Goal: Task Accomplishment & Management: Complete application form

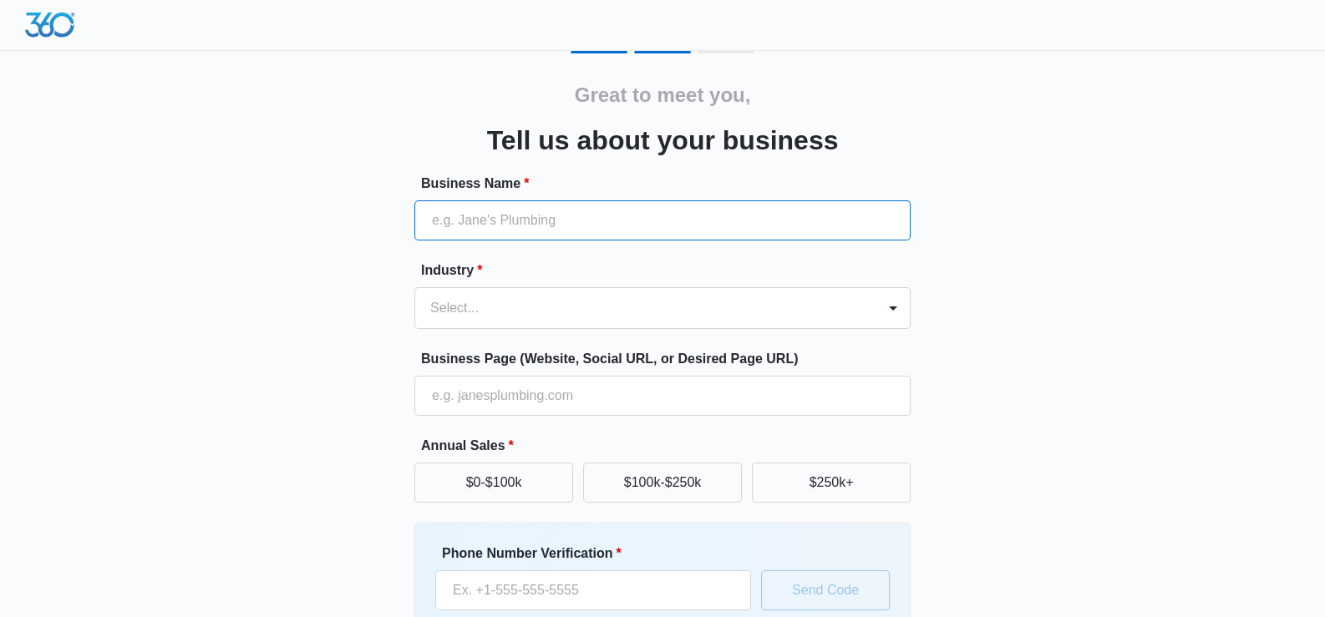
click at [477, 233] on input "Business Name *" at bounding box center [662, 220] width 496 height 40
type input "[DOMAIN_NAME]"
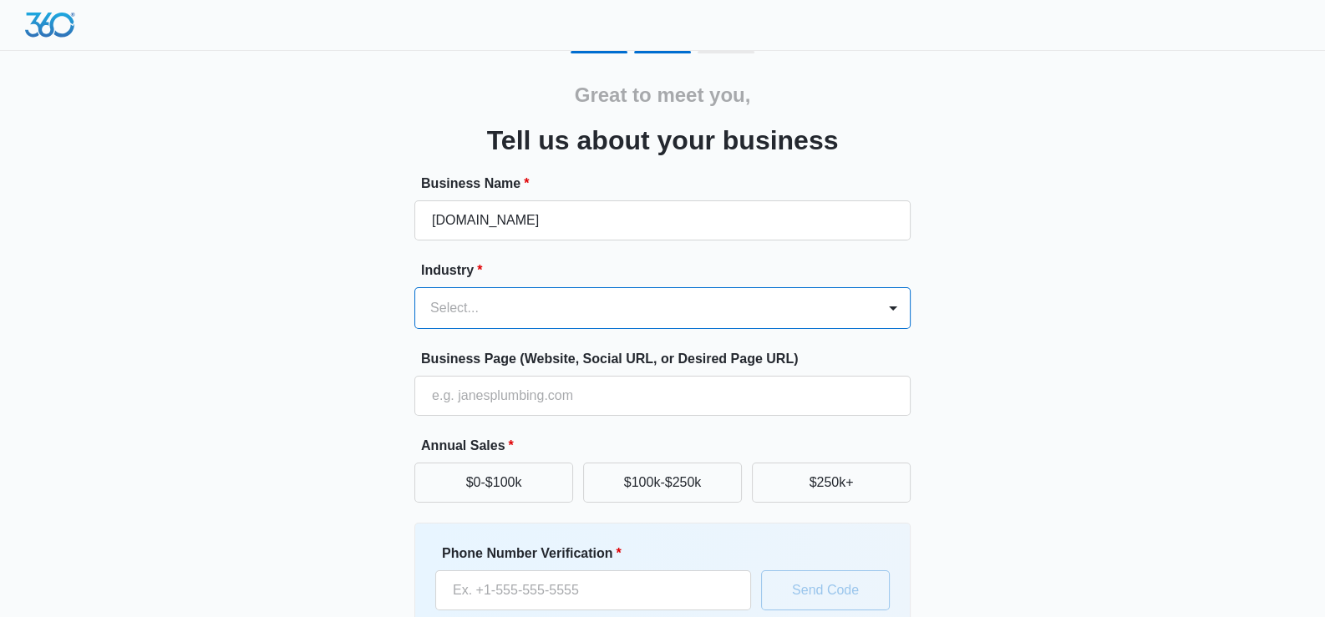
click at [608, 297] on div at bounding box center [642, 308] width 424 height 23
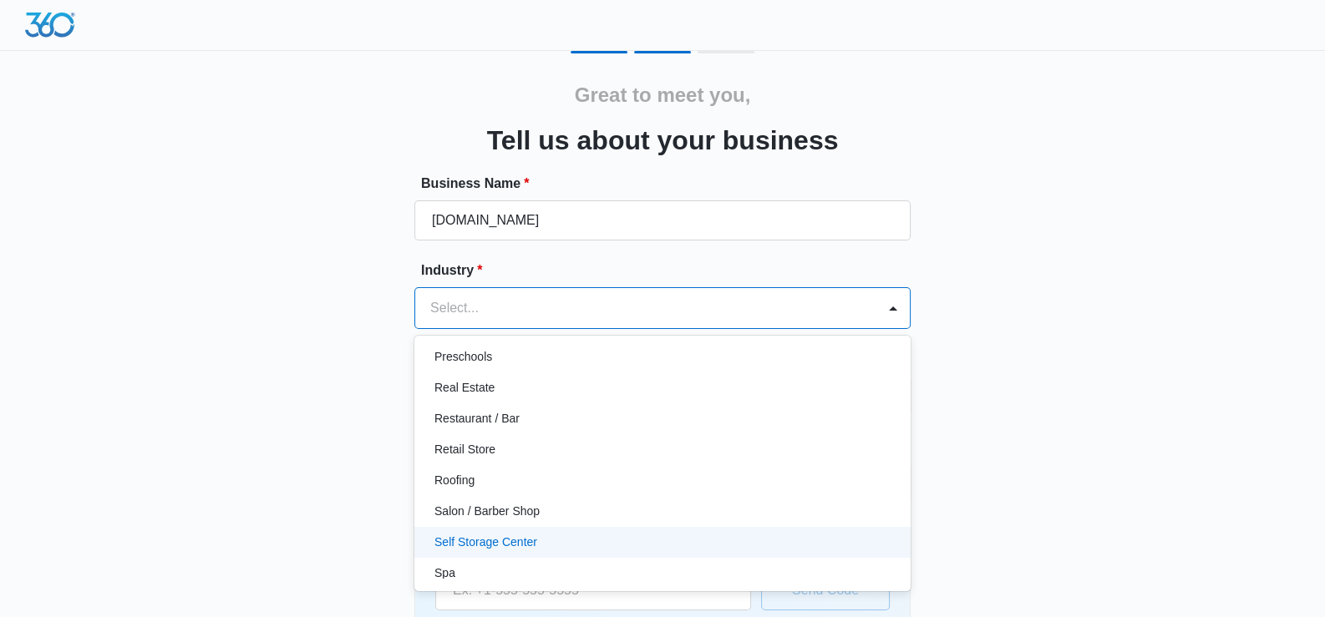
scroll to position [1040, 0]
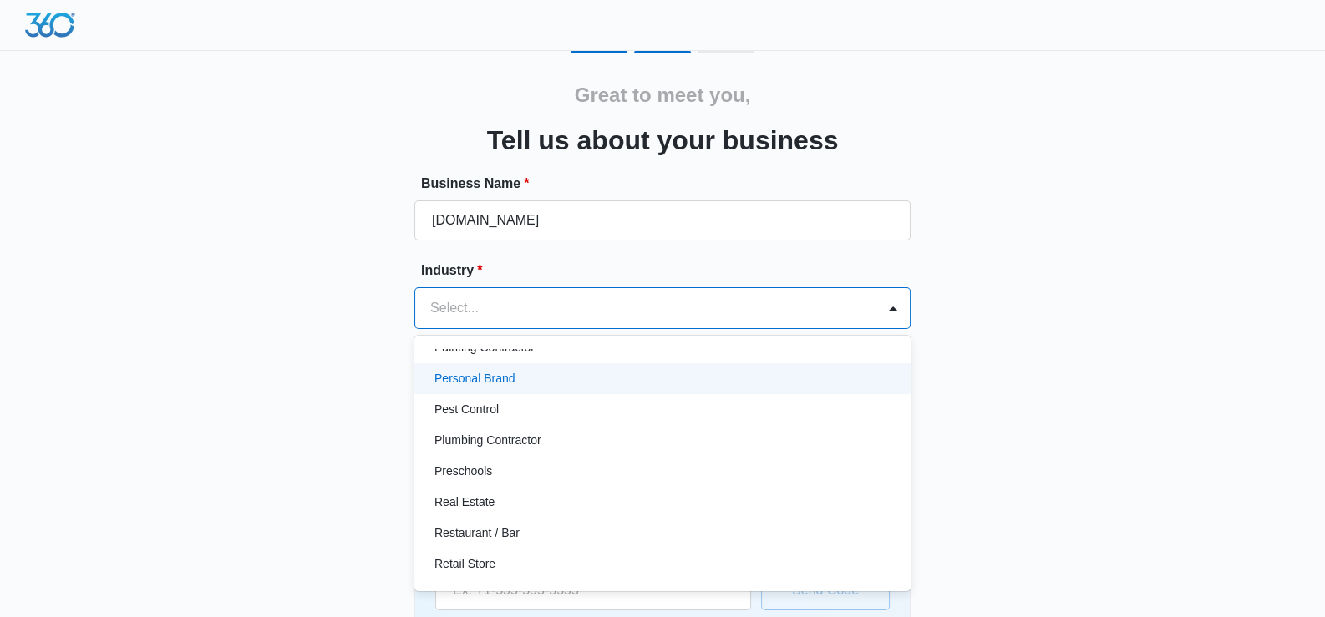
click at [508, 367] on div "Personal Brand" at bounding box center [662, 378] width 496 height 31
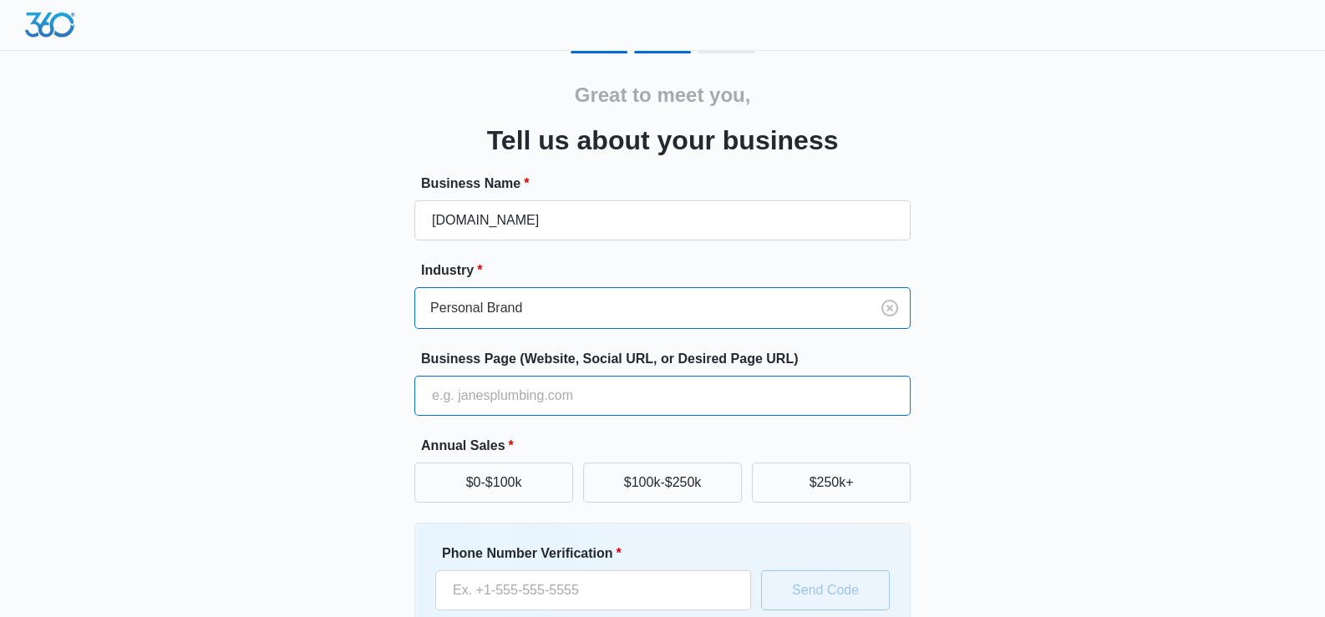
click at [520, 388] on input "Business Page (Website, Social URL, or Desired Page URL)" at bounding box center [662, 396] width 496 height 40
type input "[URL][DOMAIN_NAME]"
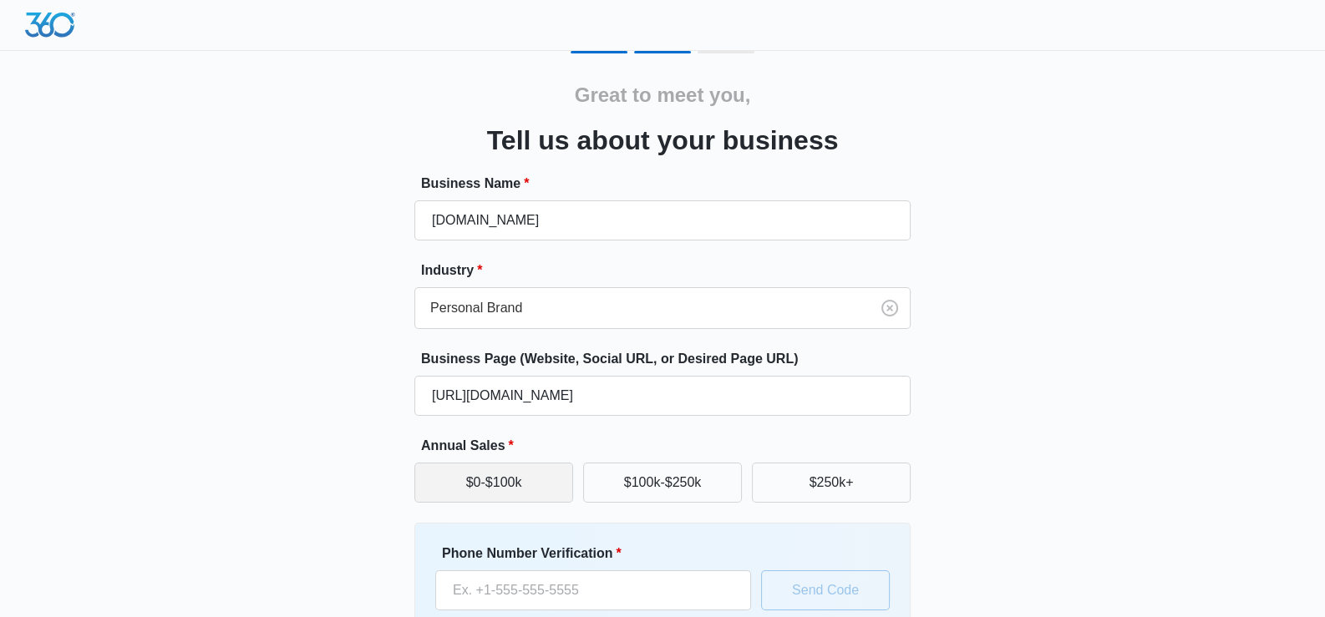
click at [484, 480] on button "$0-$100k" at bounding box center [493, 483] width 159 height 40
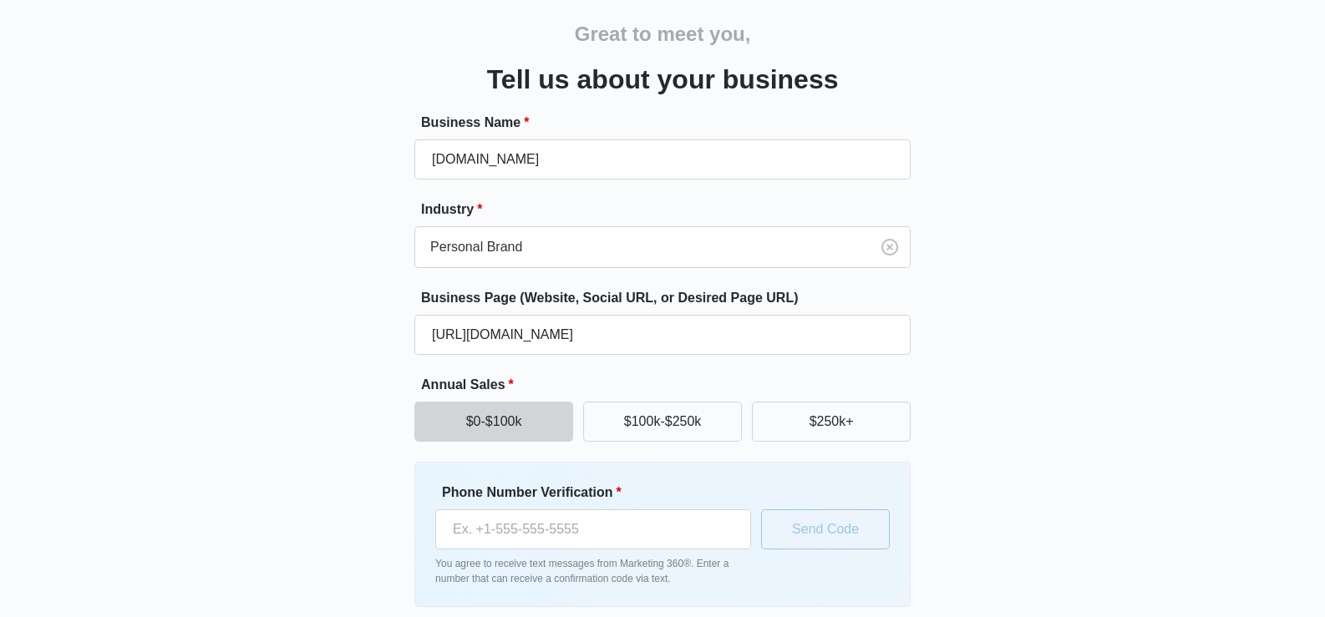
scroll to position [129, 0]
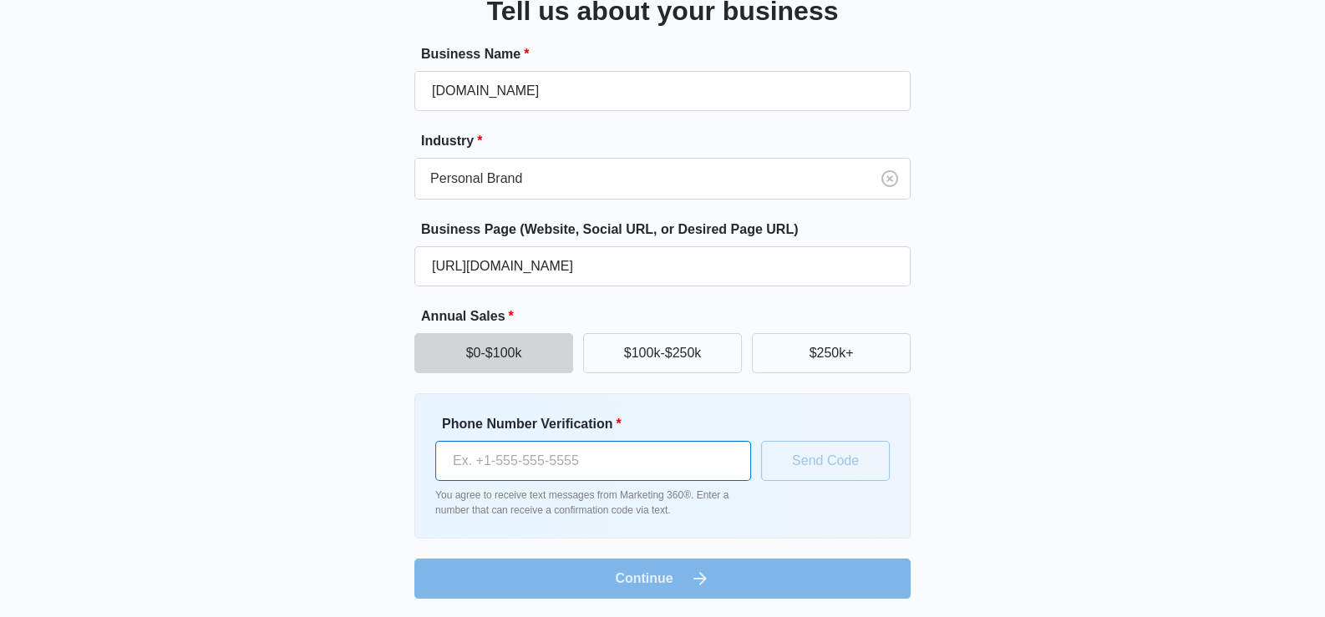
click at [566, 475] on input "Phone Number Verification *" at bounding box center [593, 461] width 316 height 40
type input "[PHONE_NUMBER]"
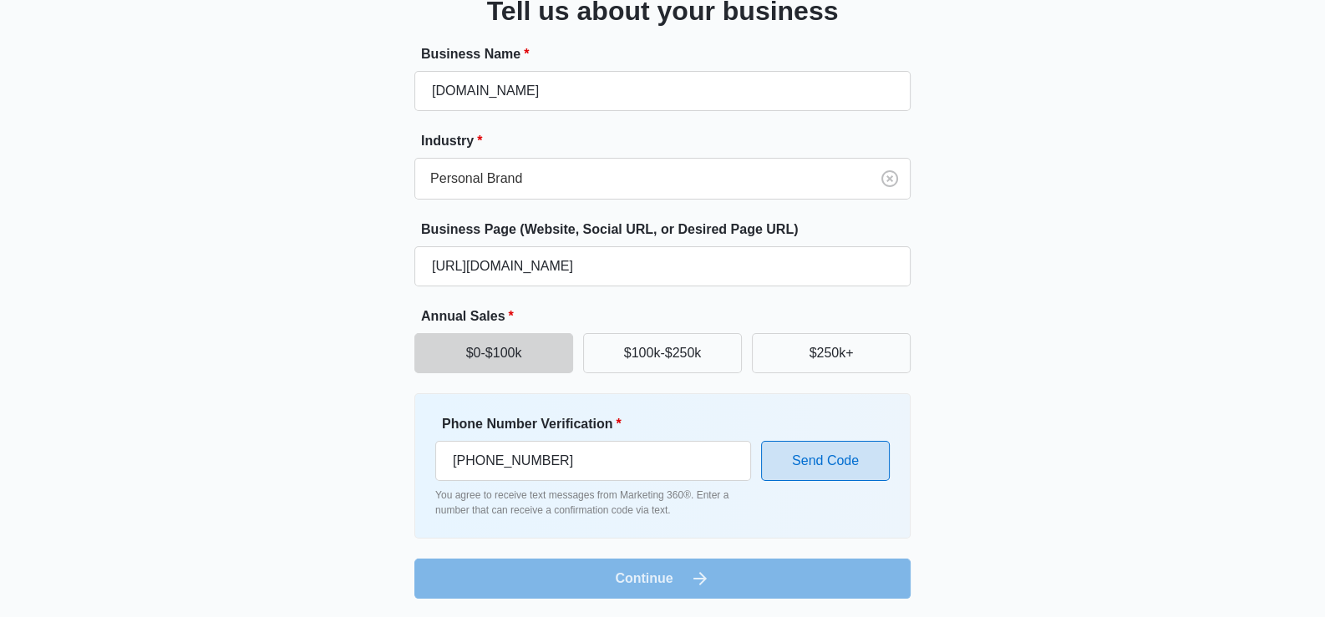
click at [804, 464] on button "Send Code" at bounding box center [825, 461] width 129 height 40
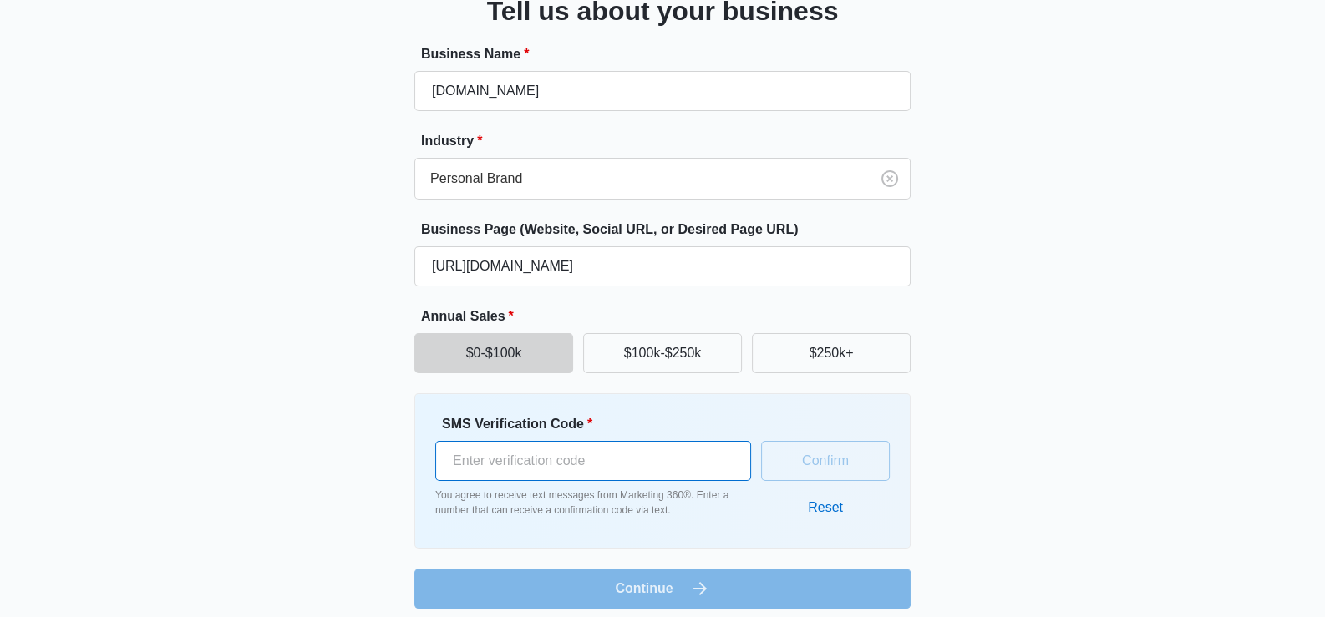
click at [577, 472] on input "SMS Verification Code *" at bounding box center [593, 461] width 316 height 40
type input "0"
type input "2283018794"
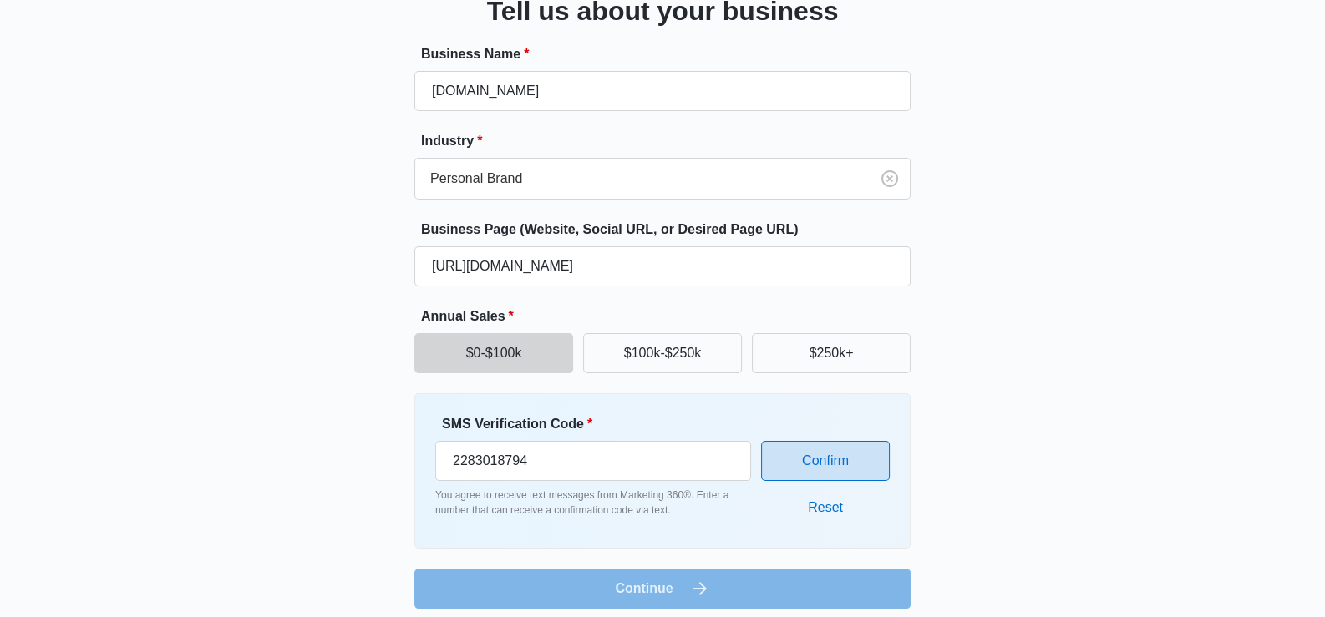
click at [831, 463] on button "Confirm" at bounding box center [825, 461] width 129 height 40
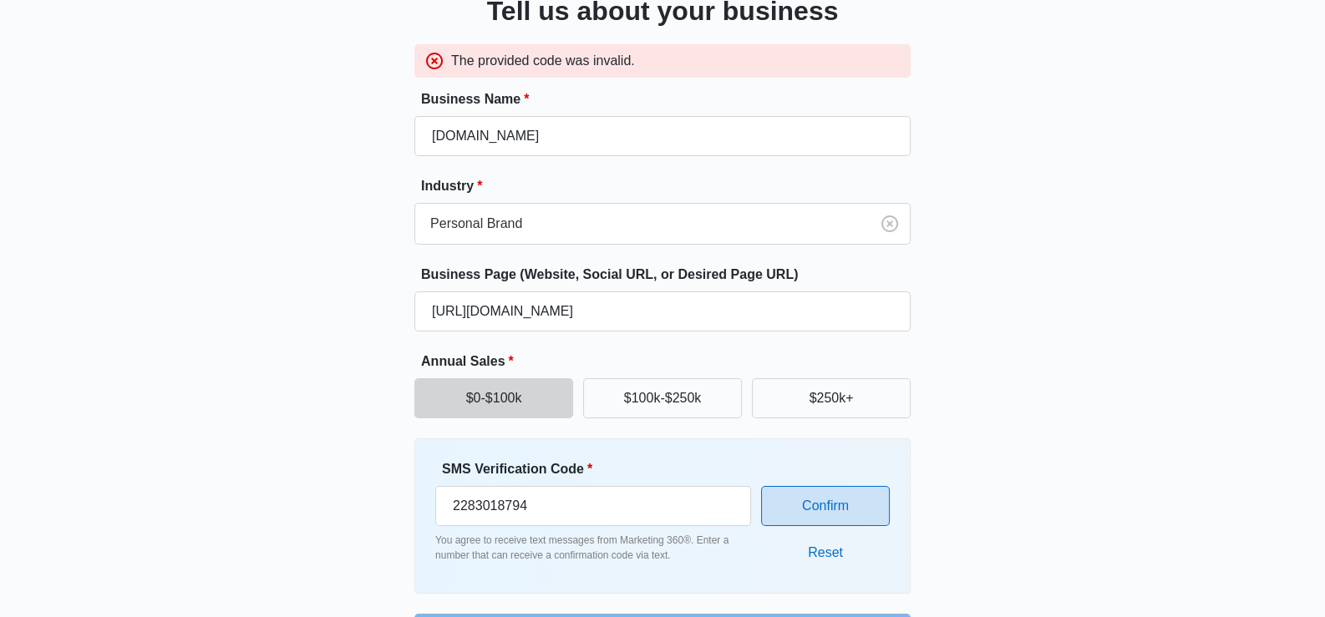
click at [840, 504] on button "Confirm" at bounding box center [825, 506] width 129 height 40
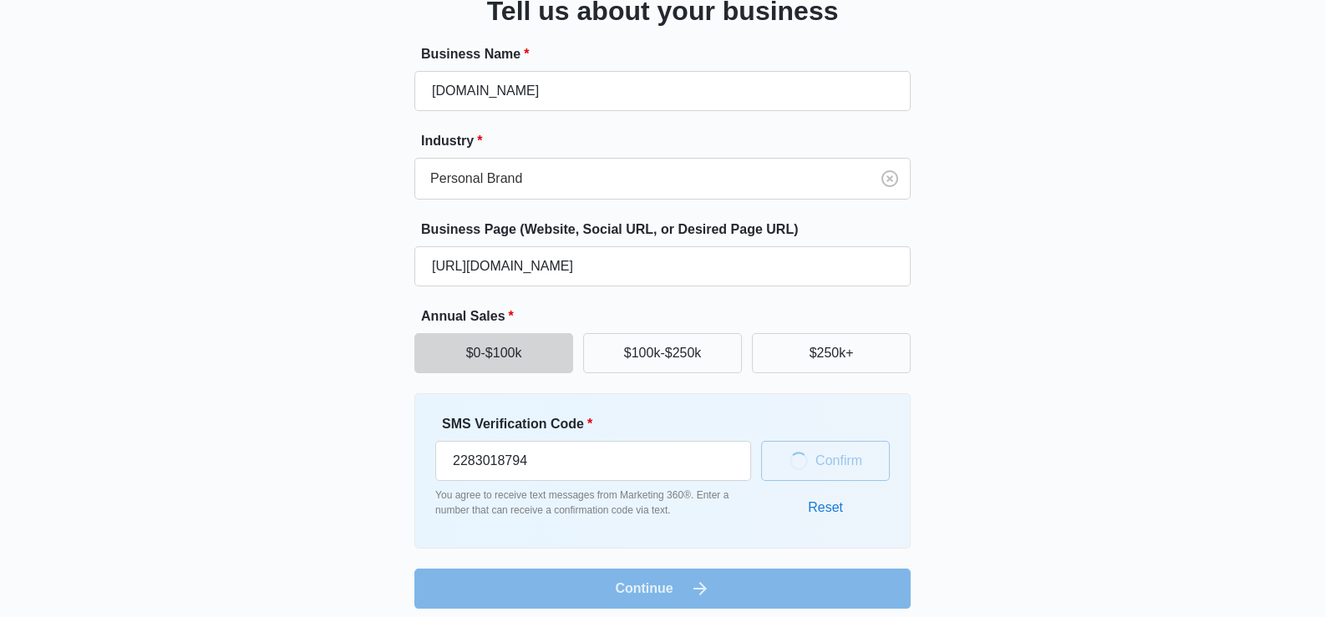
click at [806, 517] on button "Reset" at bounding box center [825, 508] width 68 height 40
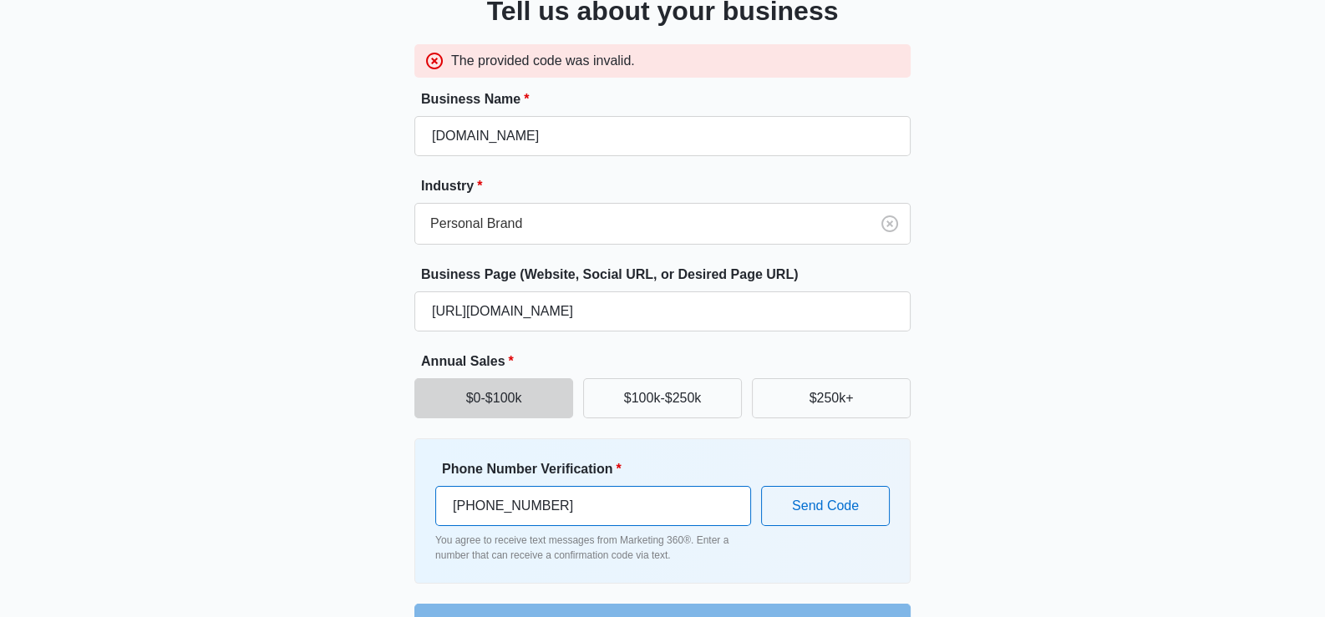
click at [607, 467] on div "Phone Number Verification * [PHONE_NUMBER]" at bounding box center [593, 492] width 316 height 67
drag, startPoint x: 625, startPoint y: 500, endPoint x: 123, endPoint y: 504, distance: 502.0
click at [123, 504] on div "Great to meet you, Tell us about your business The provided code was invalid. B…" at bounding box center [662, 267] width 1325 height 793
type input "[PHONE_NUMBER]"
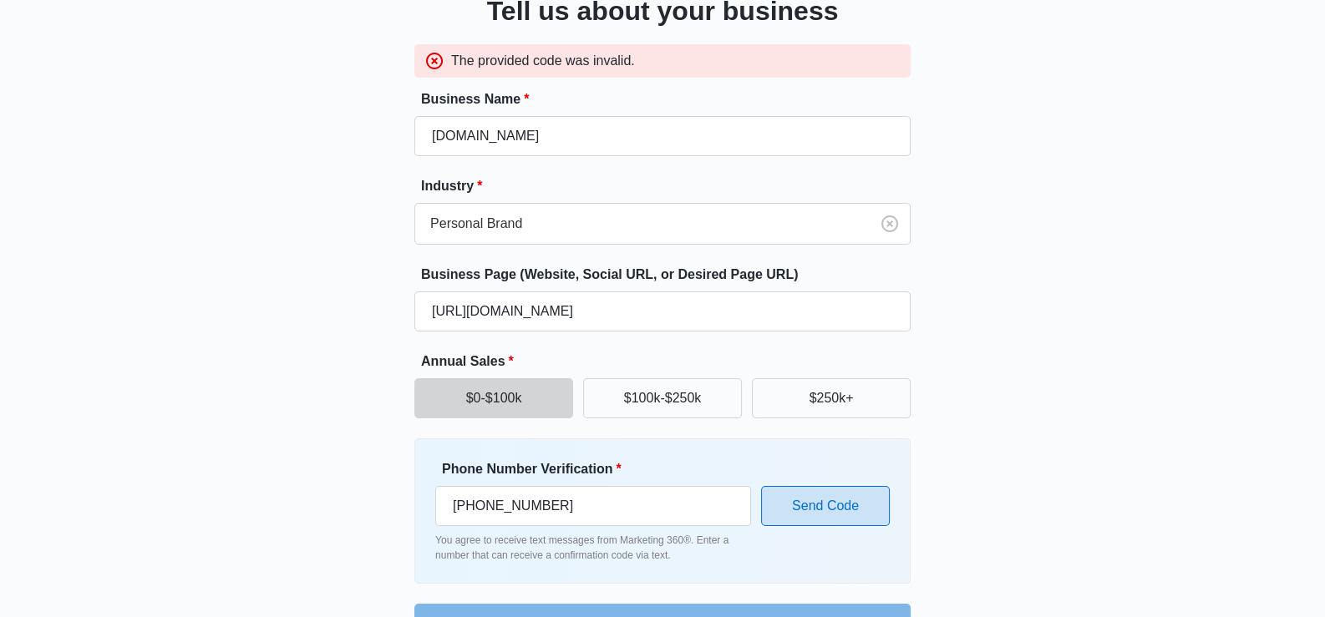
click at [775, 517] on button "Send Code" at bounding box center [825, 506] width 129 height 40
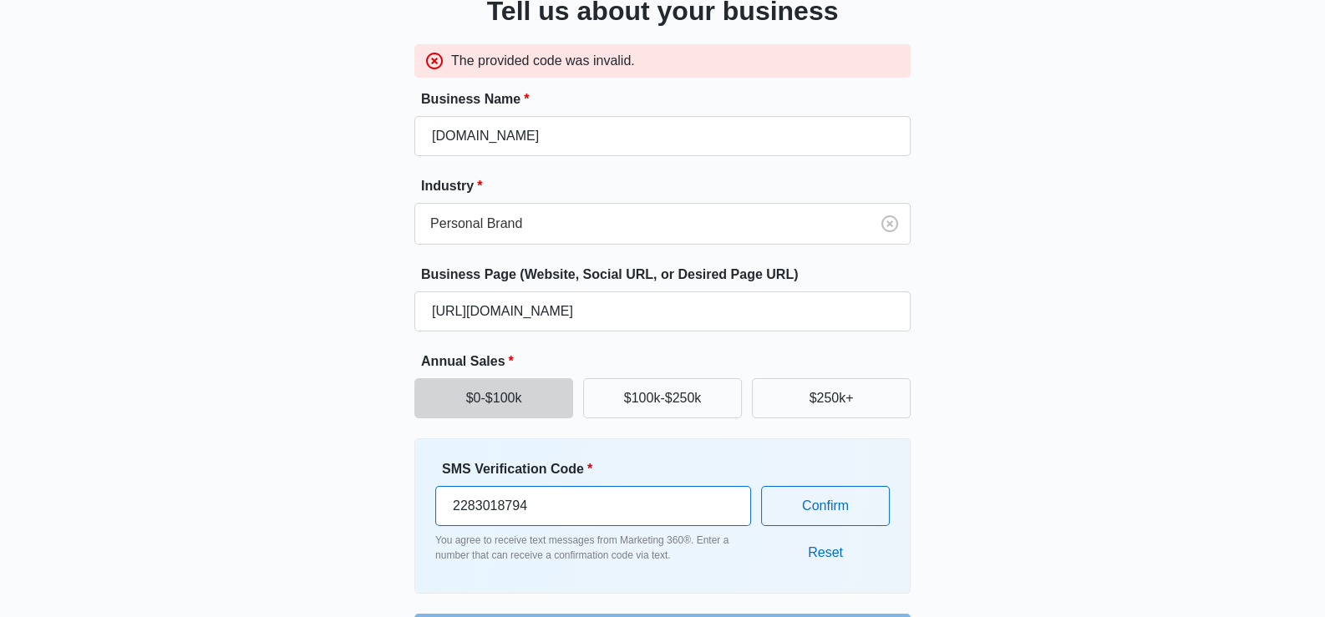
click at [672, 517] on input "2283018794" at bounding box center [593, 506] width 316 height 40
drag, startPoint x: 672, startPoint y: 517, endPoint x: 0, endPoint y: 438, distance: 677.0
click at [0, 438] on div "Great to meet you, Tell us about your business The provided code was invalid. B…" at bounding box center [662, 273] width 1325 height 804
type input "697887"
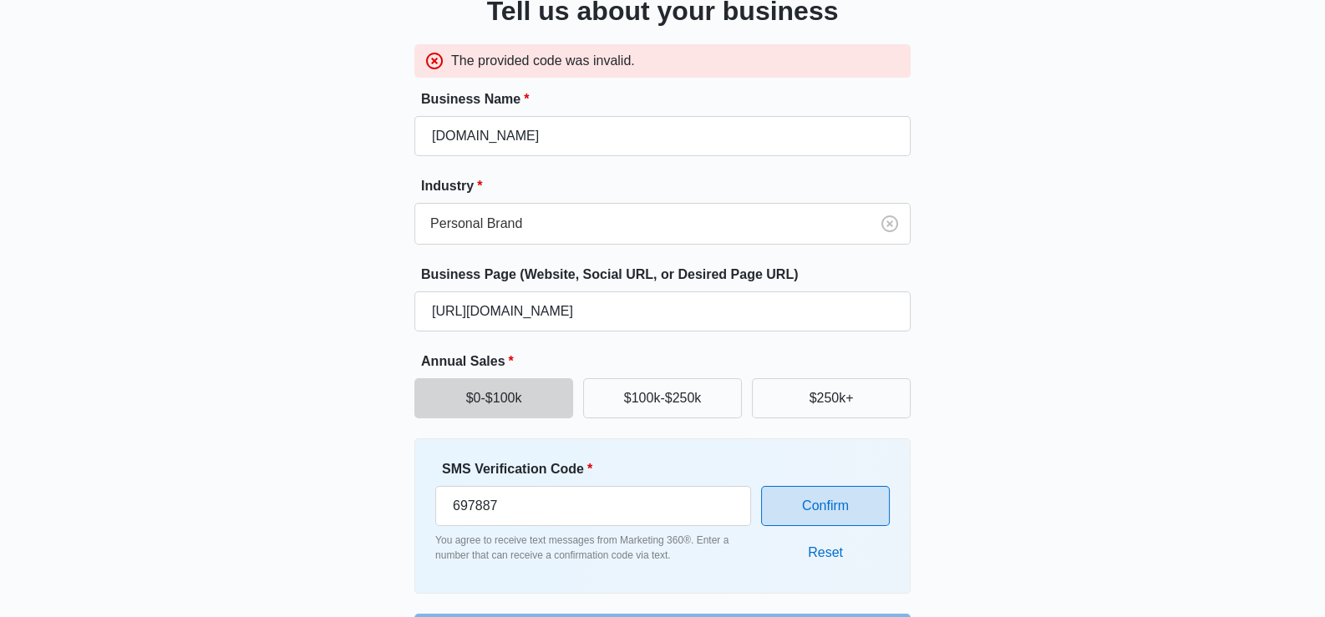
click at [821, 496] on button "Confirm" at bounding box center [825, 506] width 129 height 40
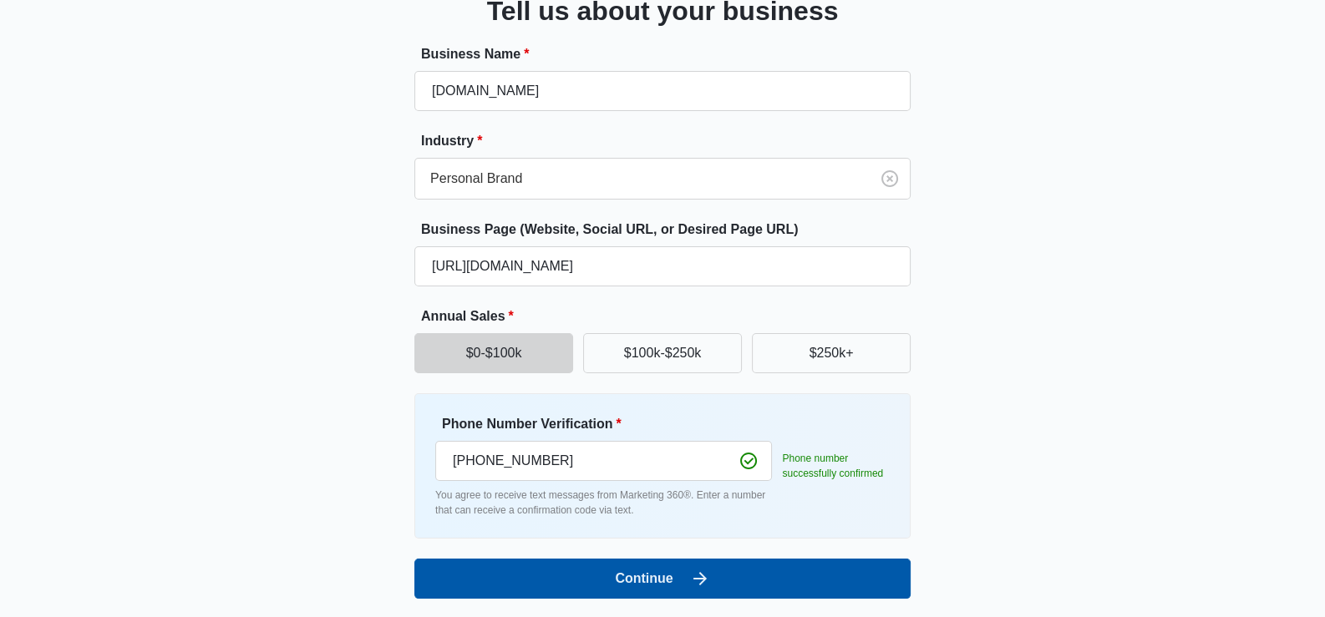
click at [664, 580] on button "Continue" at bounding box center [662, 579] width 496 height 40
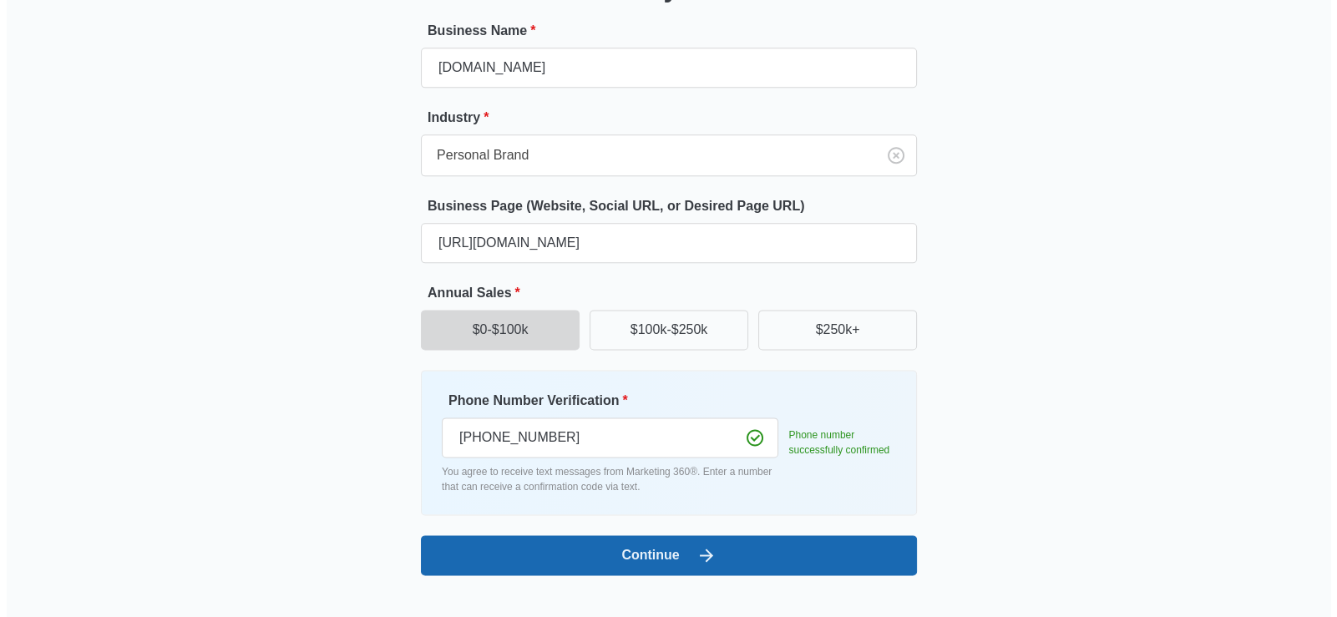
scroll to position [0, 0]
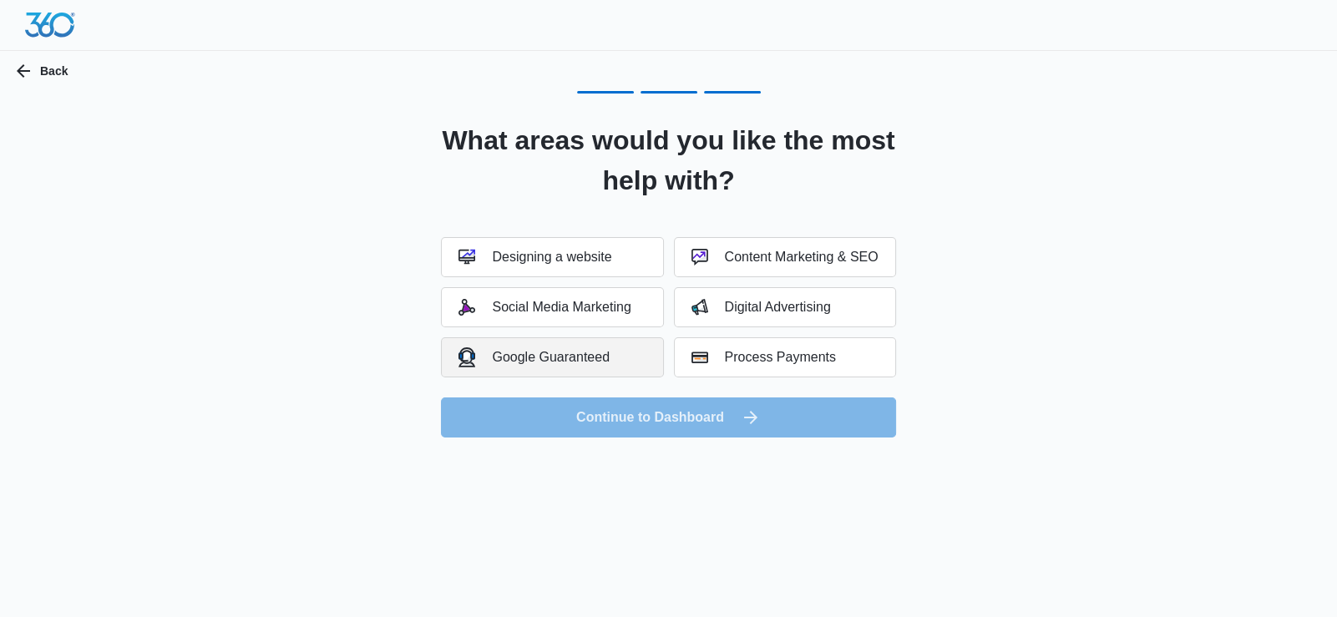
click at [610, 354] on div "Google Guaranteed" at bounding box center [534, 356] width 151 height 19
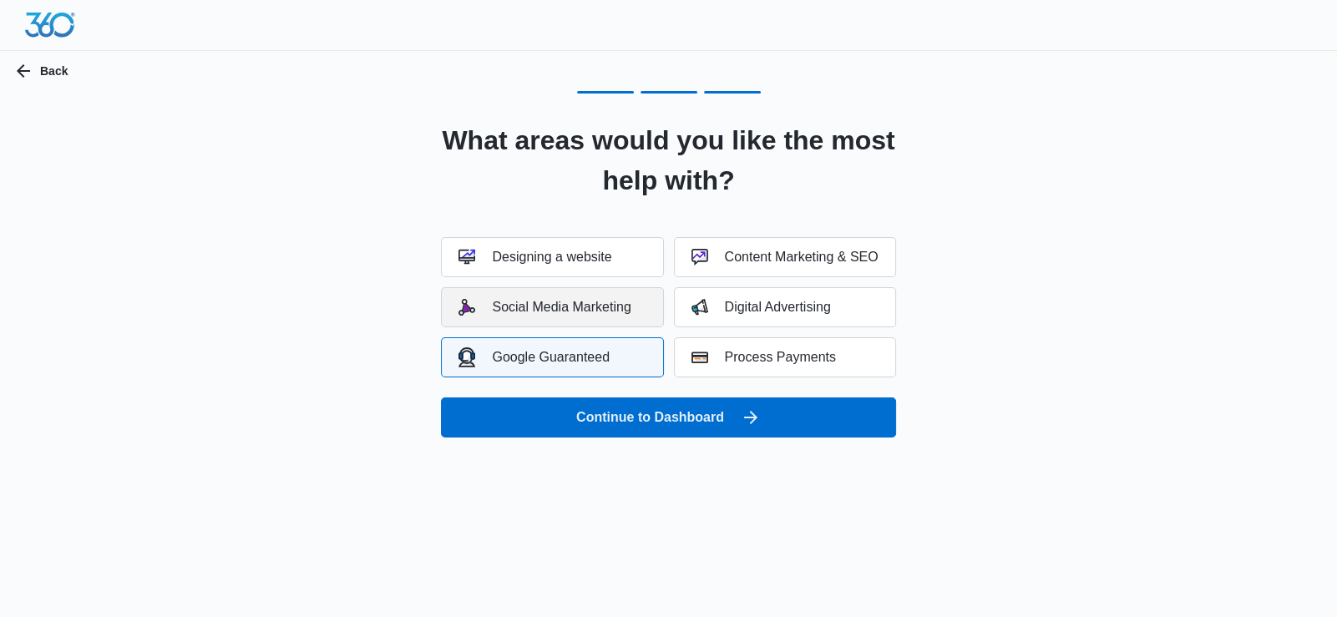
click at [612, 317] on button "Social Media Marketing" at bounding box center [552, 307] width 222 height 40
click at [610, 314] on div "Social Media Marketing" at bounding box center [545, 307] width 172 height 17
click at [796, 251] on div "Content Marketing & SEO" at bounding box center [785, 257] width 187 height 17
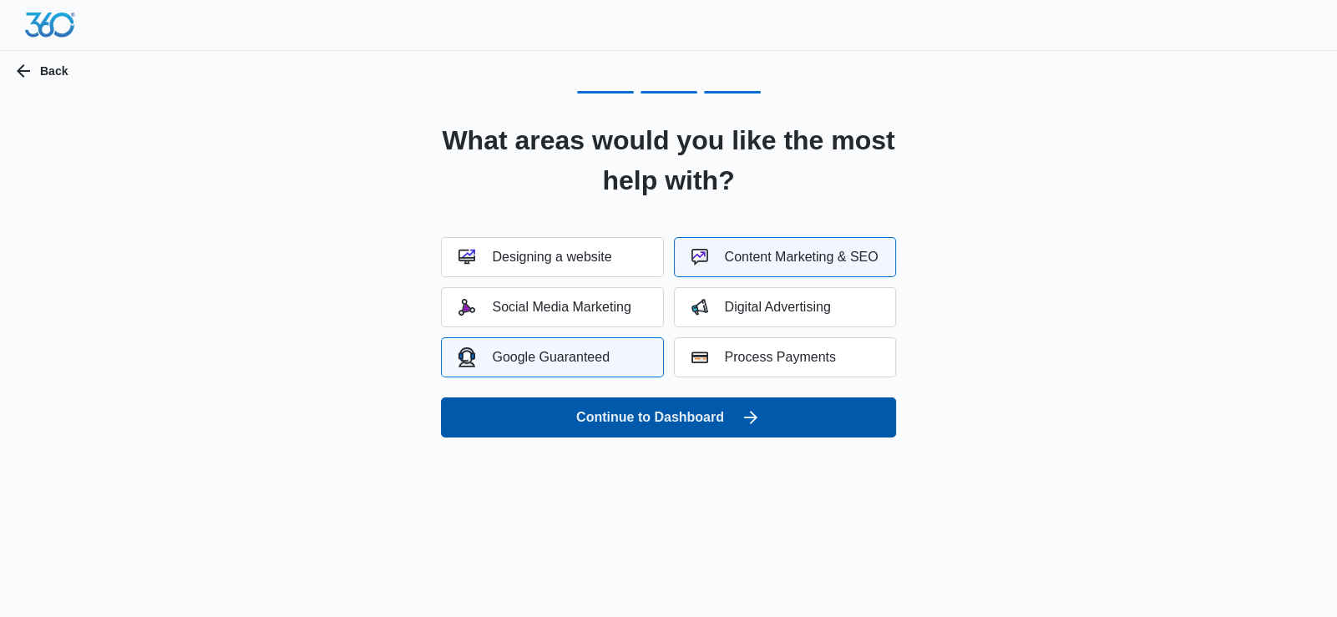
click at [741, 408] on icon "submit" at bounding box center [751, 418] width 20 height 20
